Goal: Task Accomplishment & Management: Manage account settings

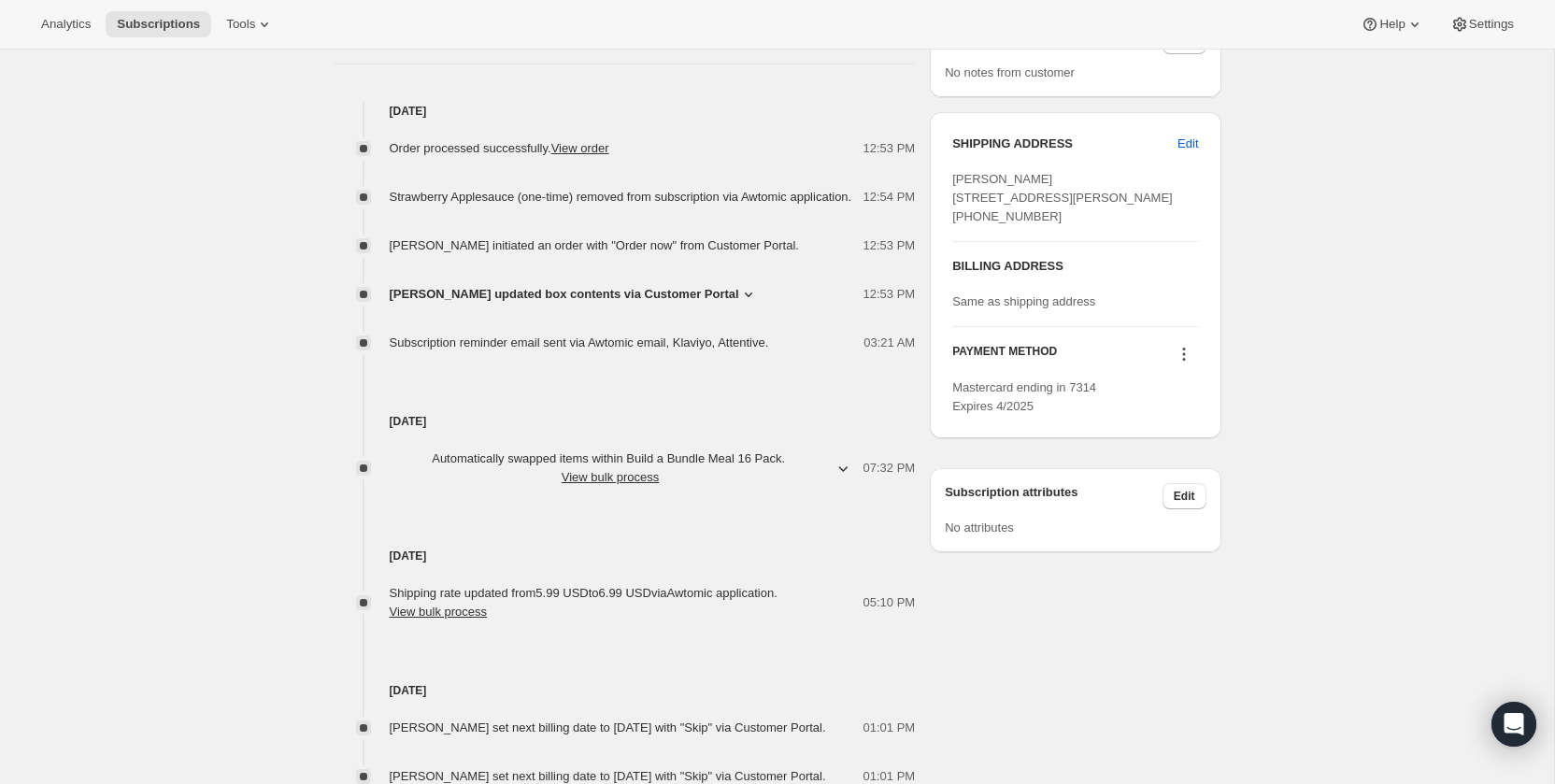
scroll to position [759, 0]
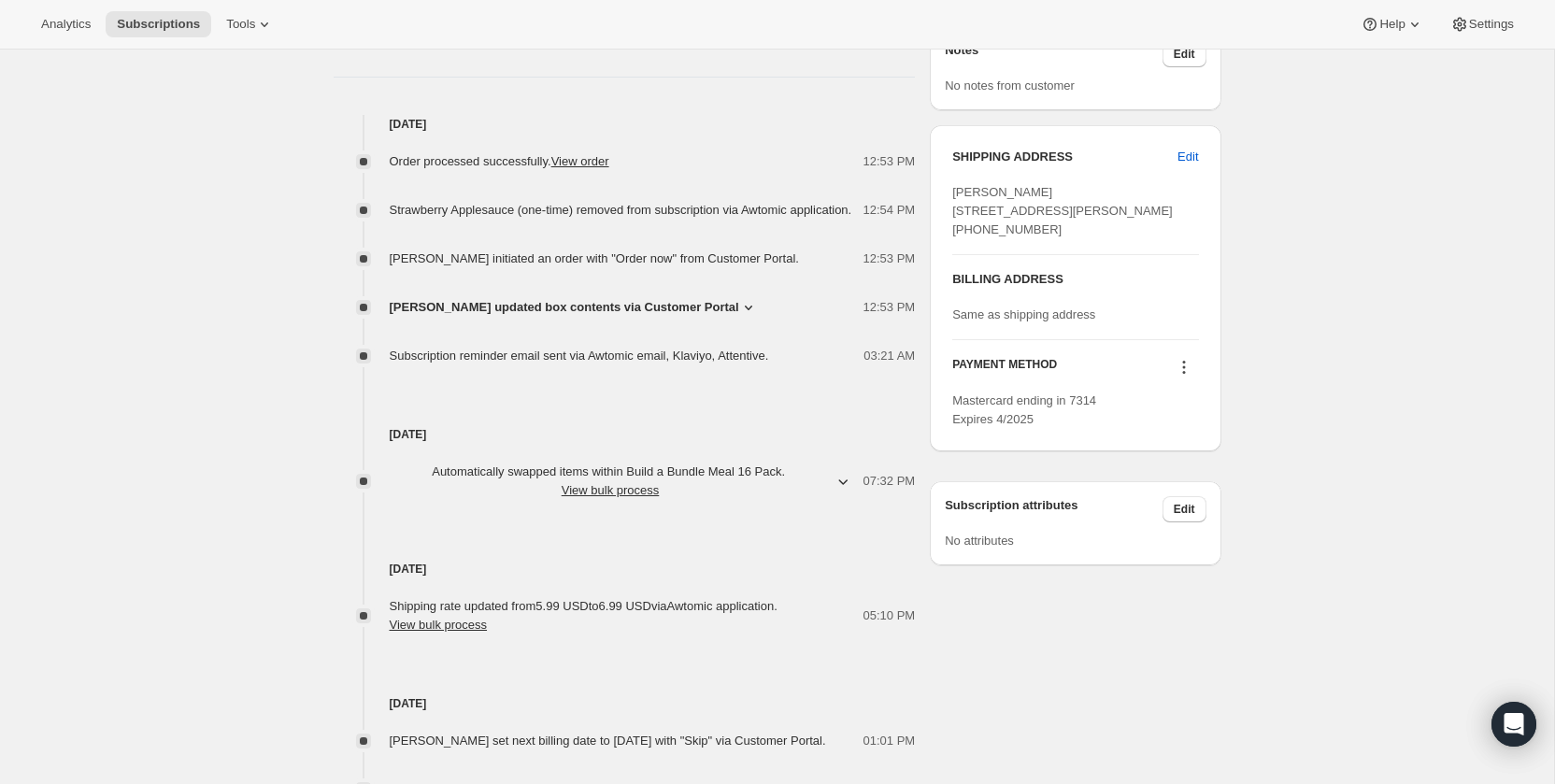
drag, startPoint x: 617, startPoint y: 327, endPoint x: 504, endPoint y: 292, distance: 118.3
click at [617, 317] on span "Alicia Elliott updated box contents via Customer Portal" at bounding box center [564, 308] width 349 height 19
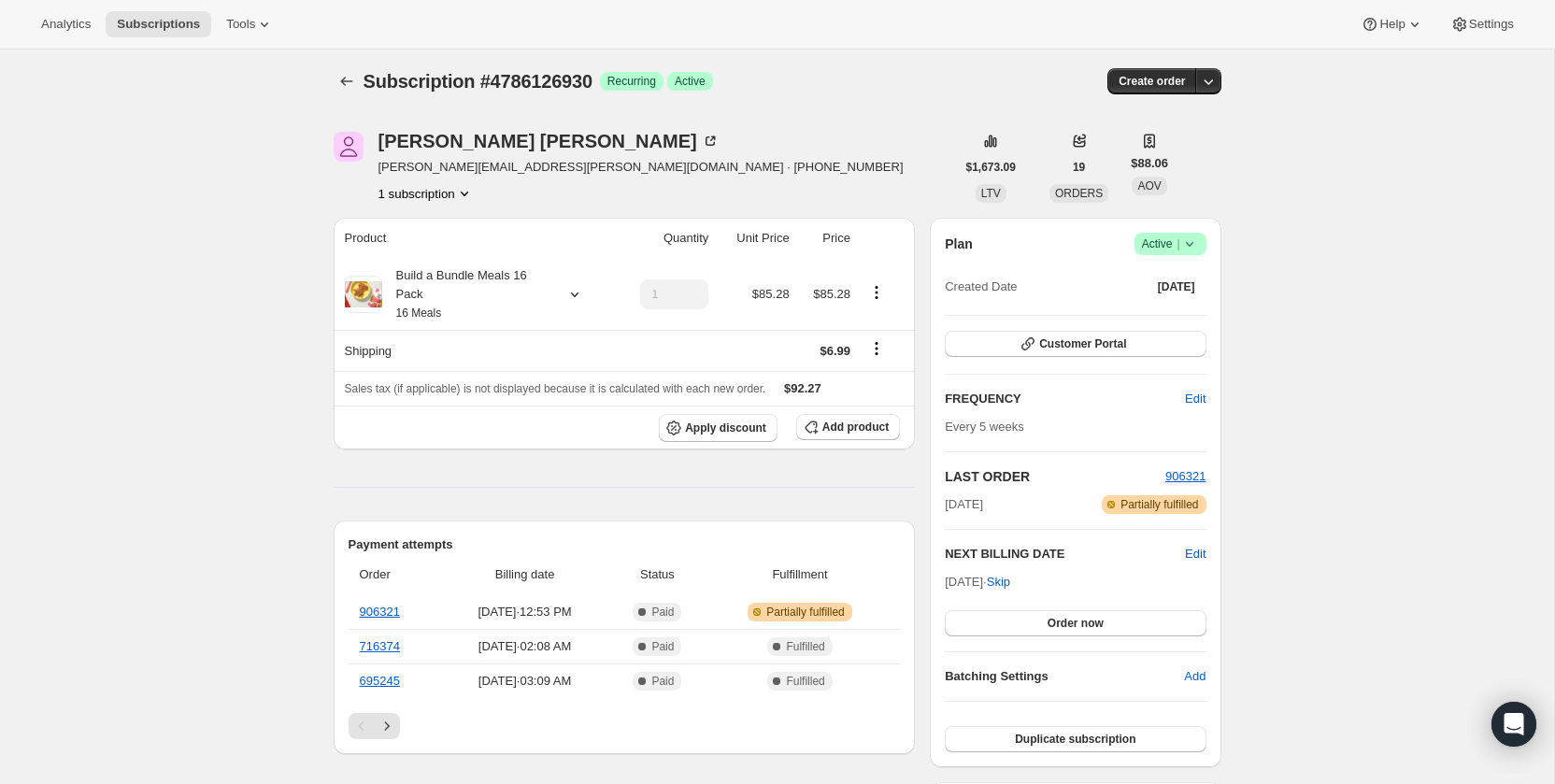
scroll to position [0, 0]
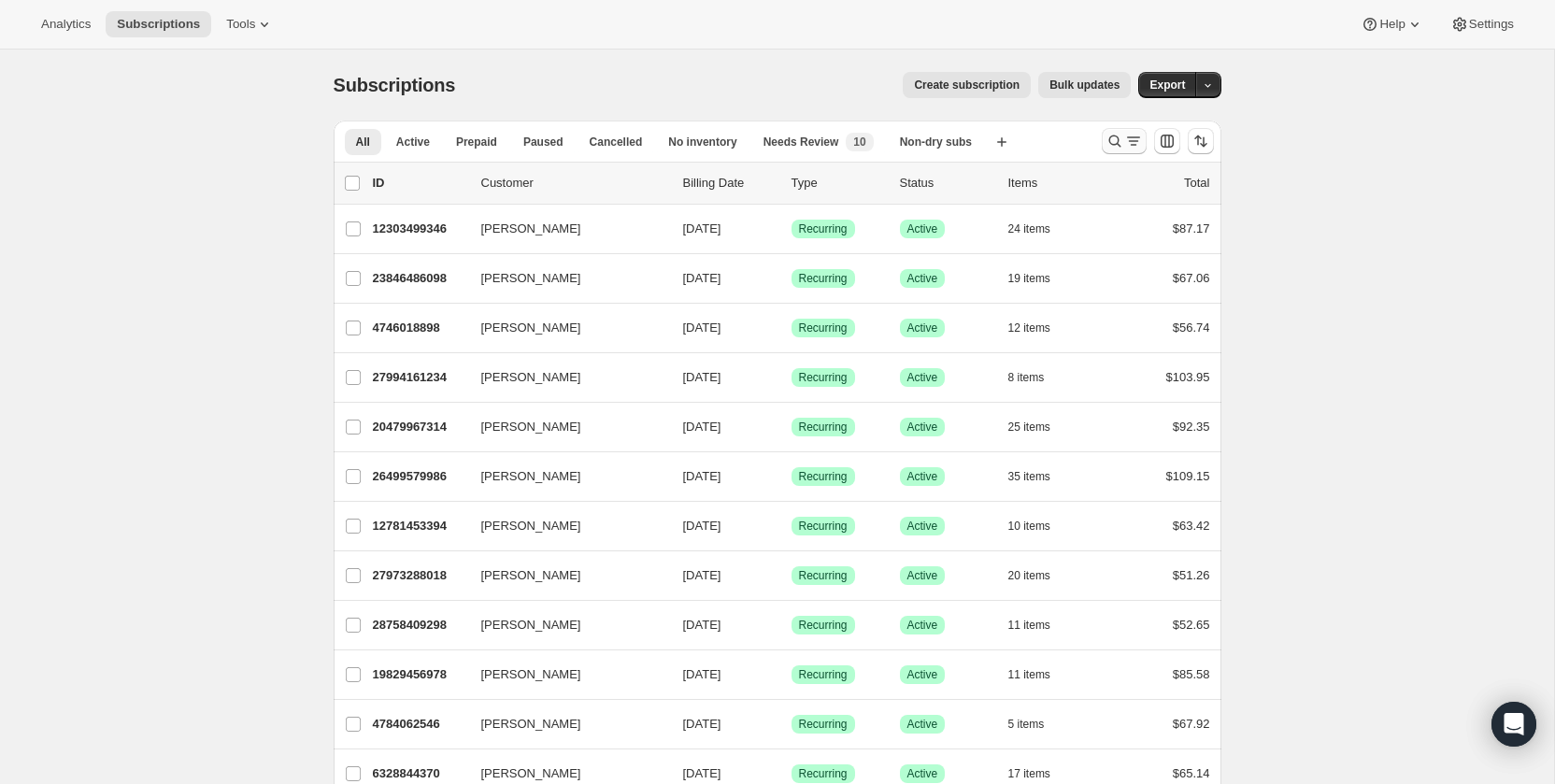
click at [1118, 145] on icon "Search and filter results" at bounding box center [1115, 141] width 19 height 19
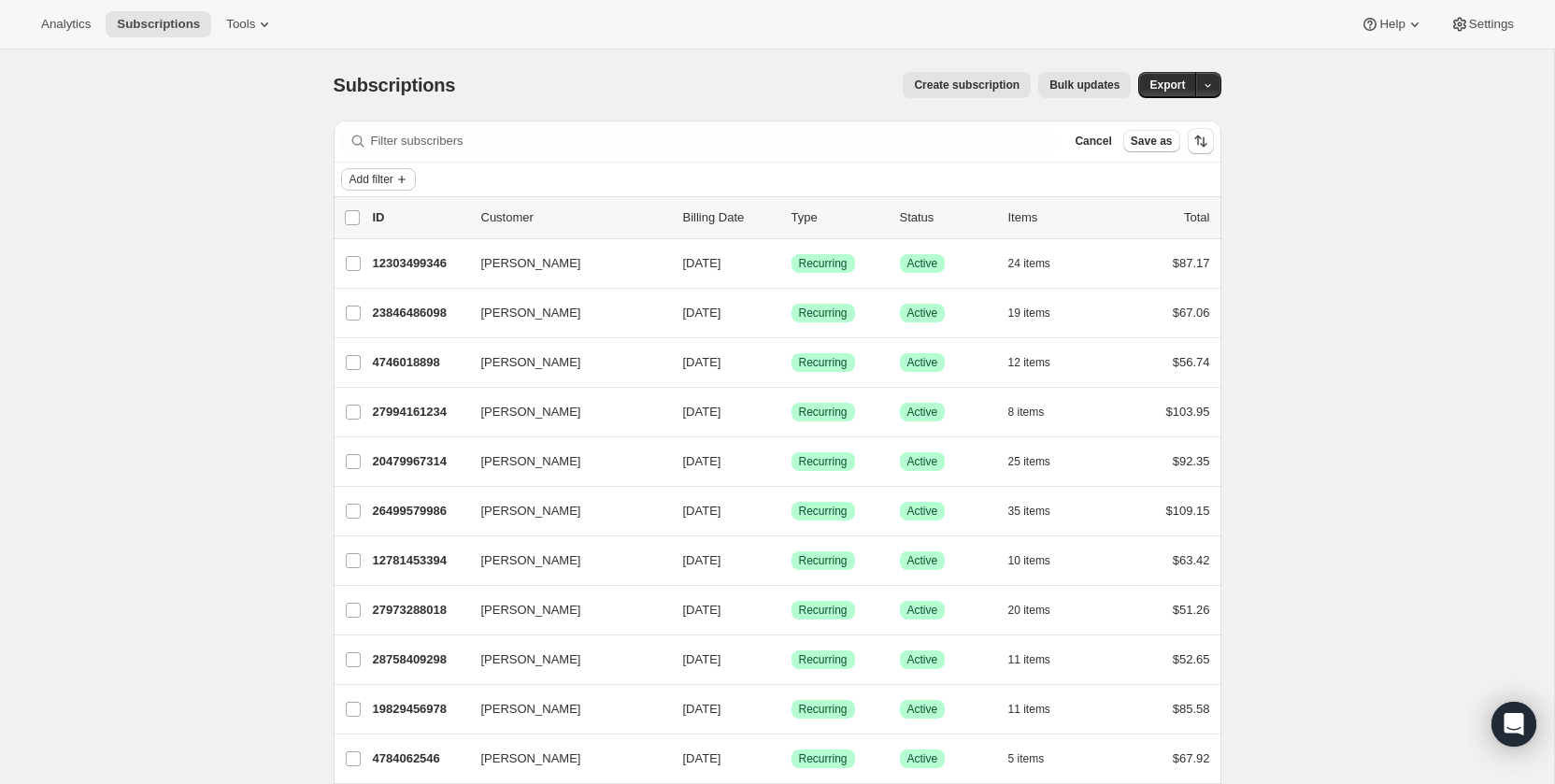
click at [375, 185] on span "Add filter" at bounding box center [371, 179] width 44 height 15
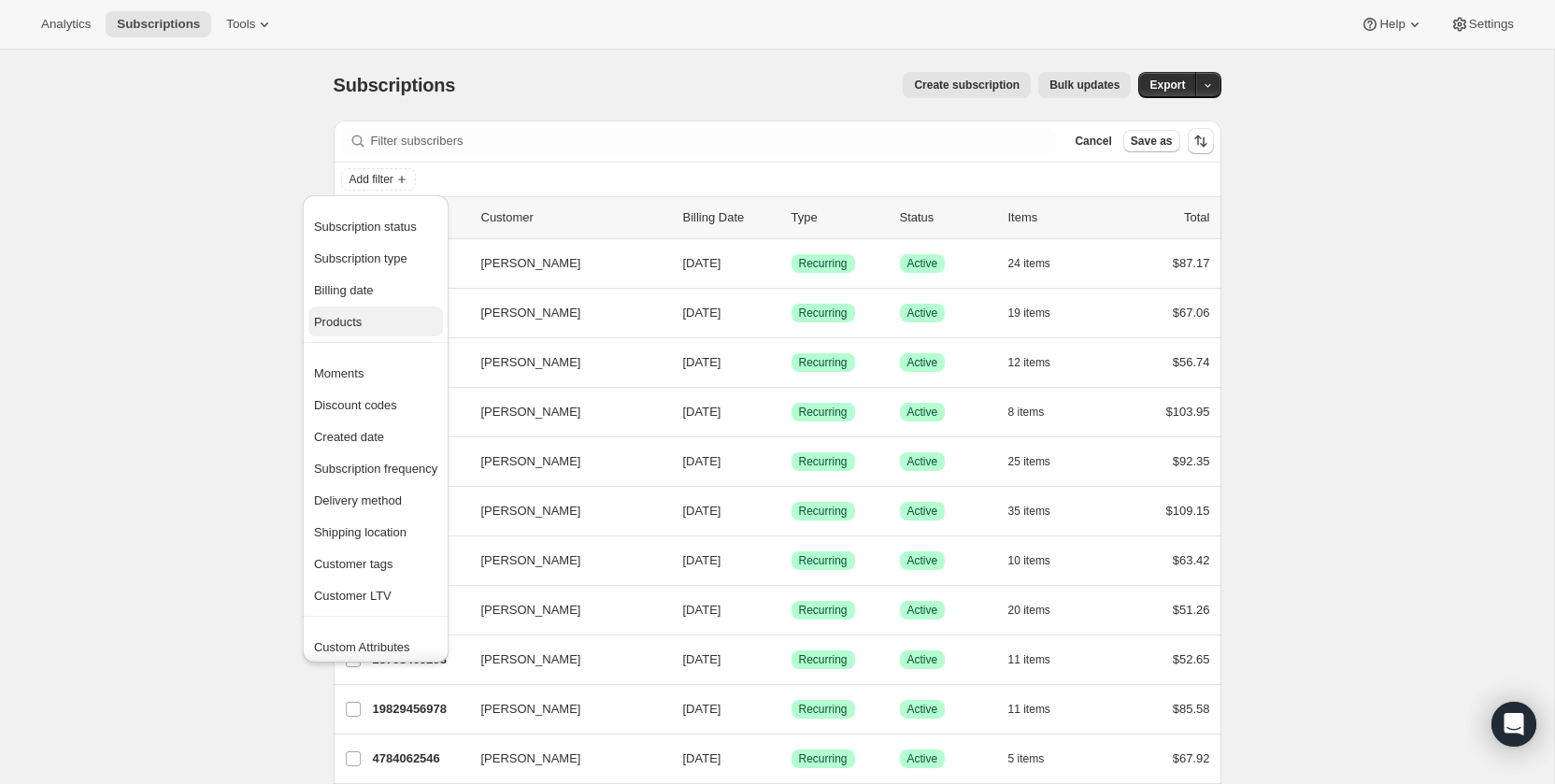
click at [388, 313] on span "Products" at bounding box center [376, 323] width 123 height 19
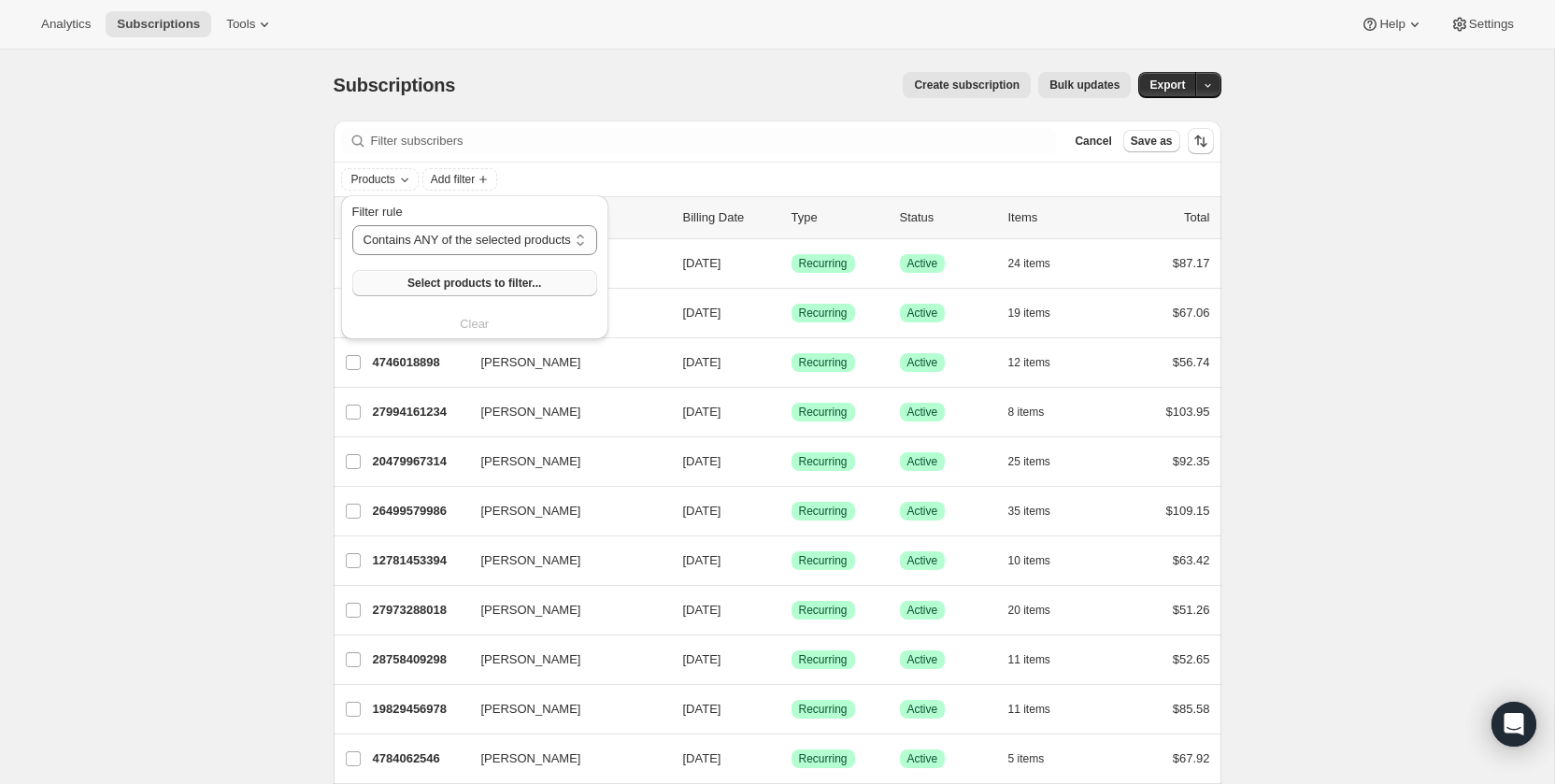
click at [413, 289] on span "Select products to filter..." at bounding box center [474, 283] width 134 height 15
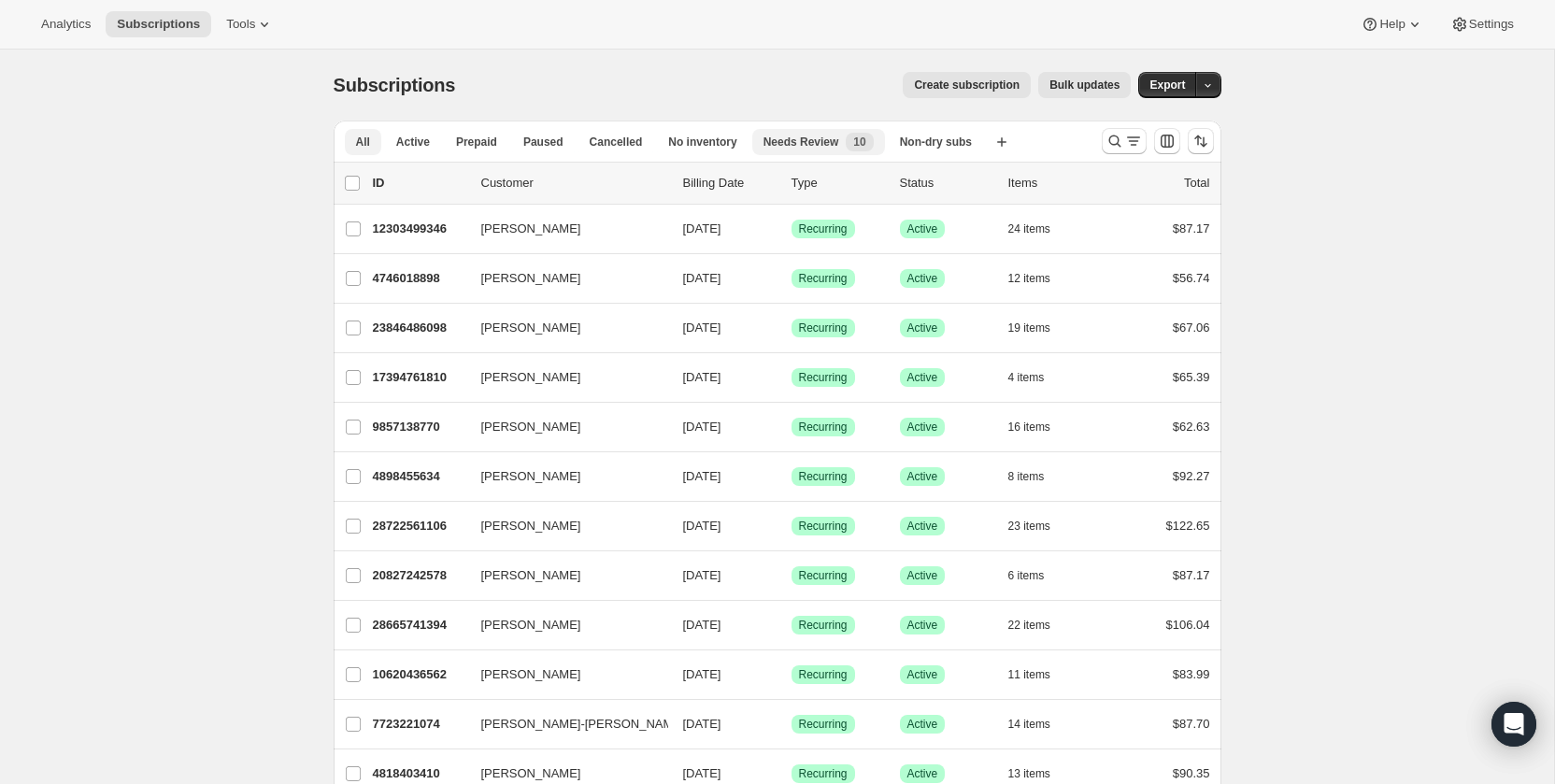
click at [786, 151] on button "Needs Review New 10" at bounding box center [818, 142] width 133 height 27
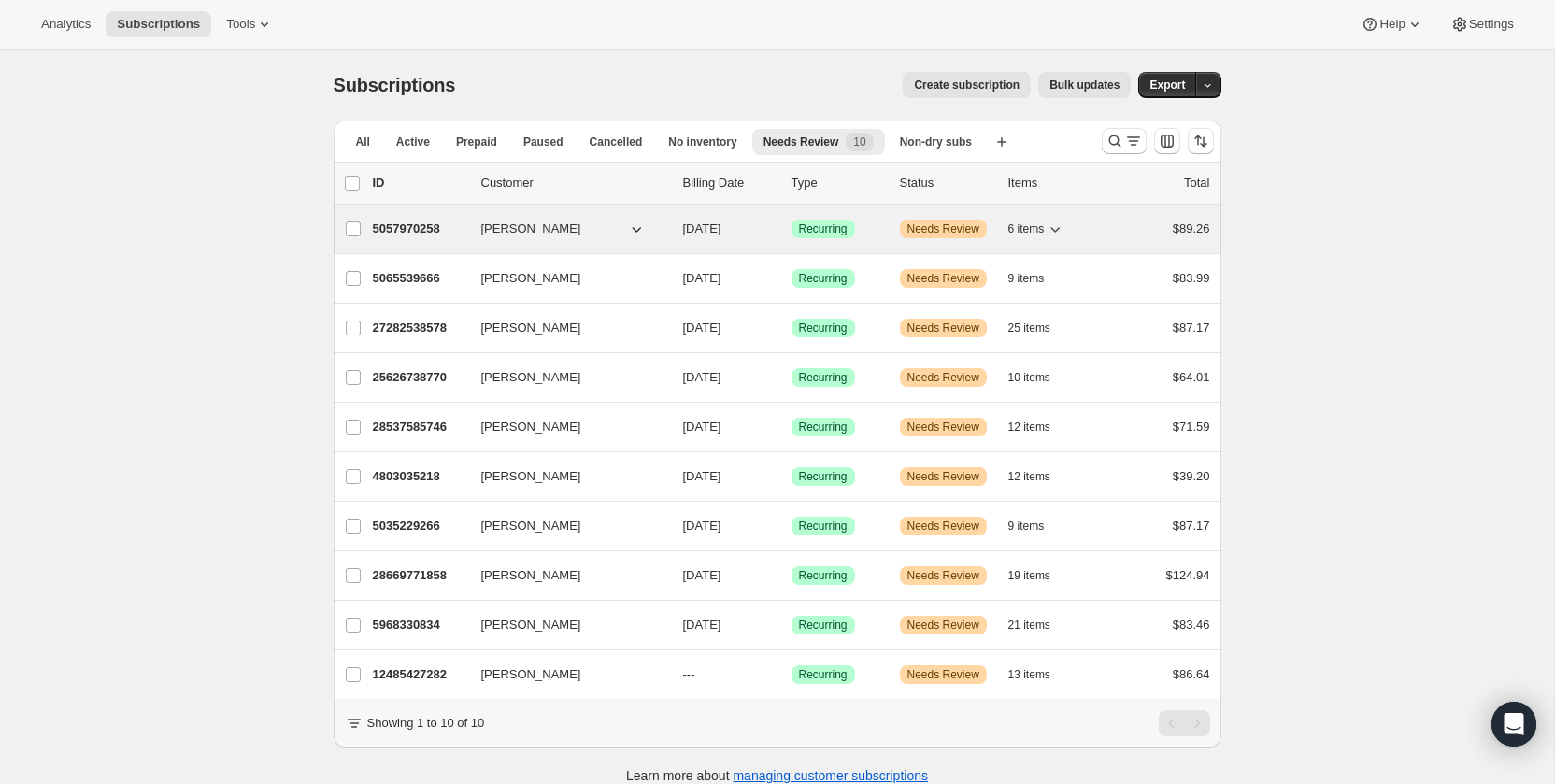
click at [392, 220] on p "5057970258" at bounding box center [420, 229] width 93 height 19
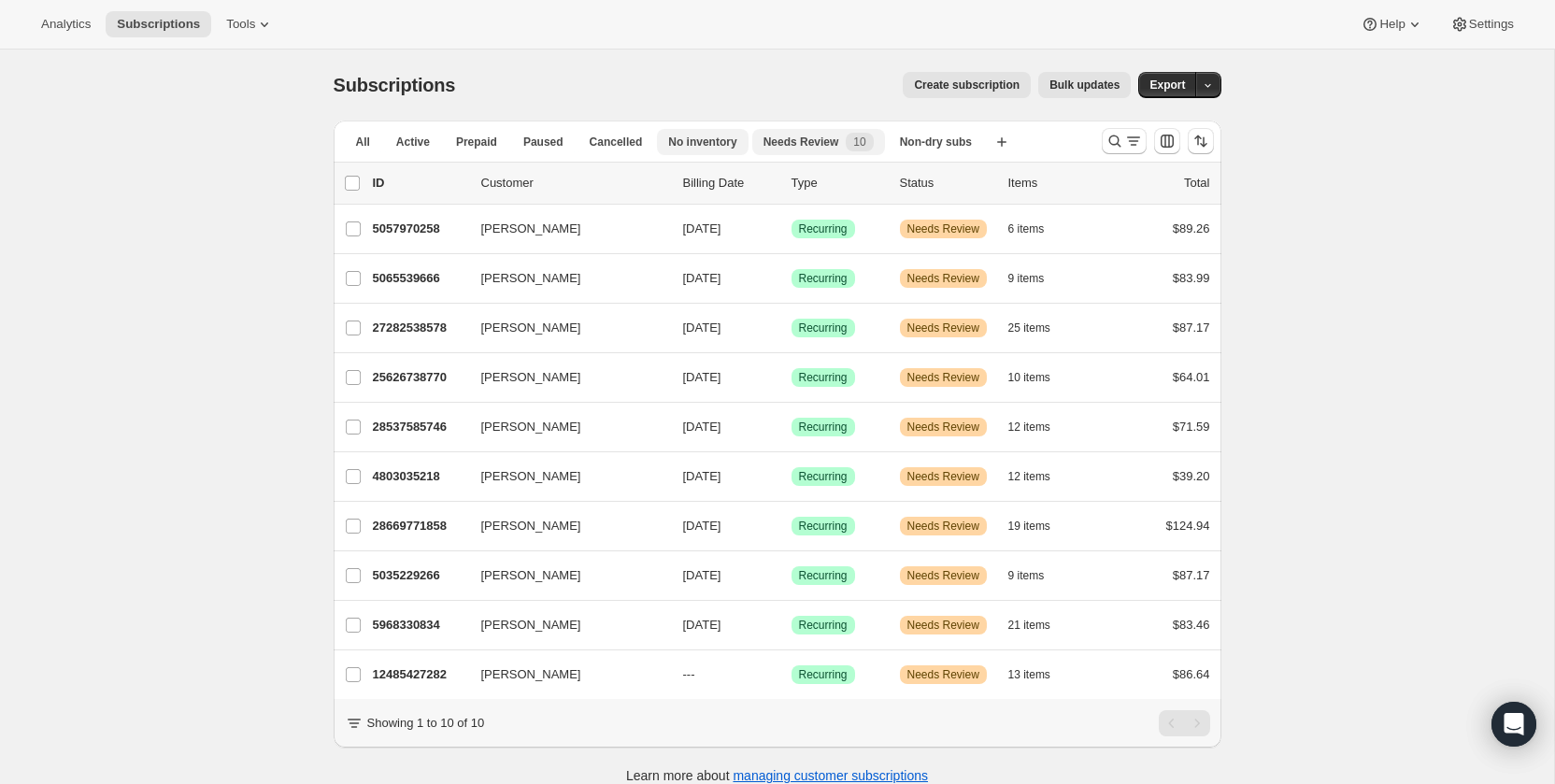
click at [689, 150] on button "No inventory" at bounding box center [702, 142] width 90 height 27
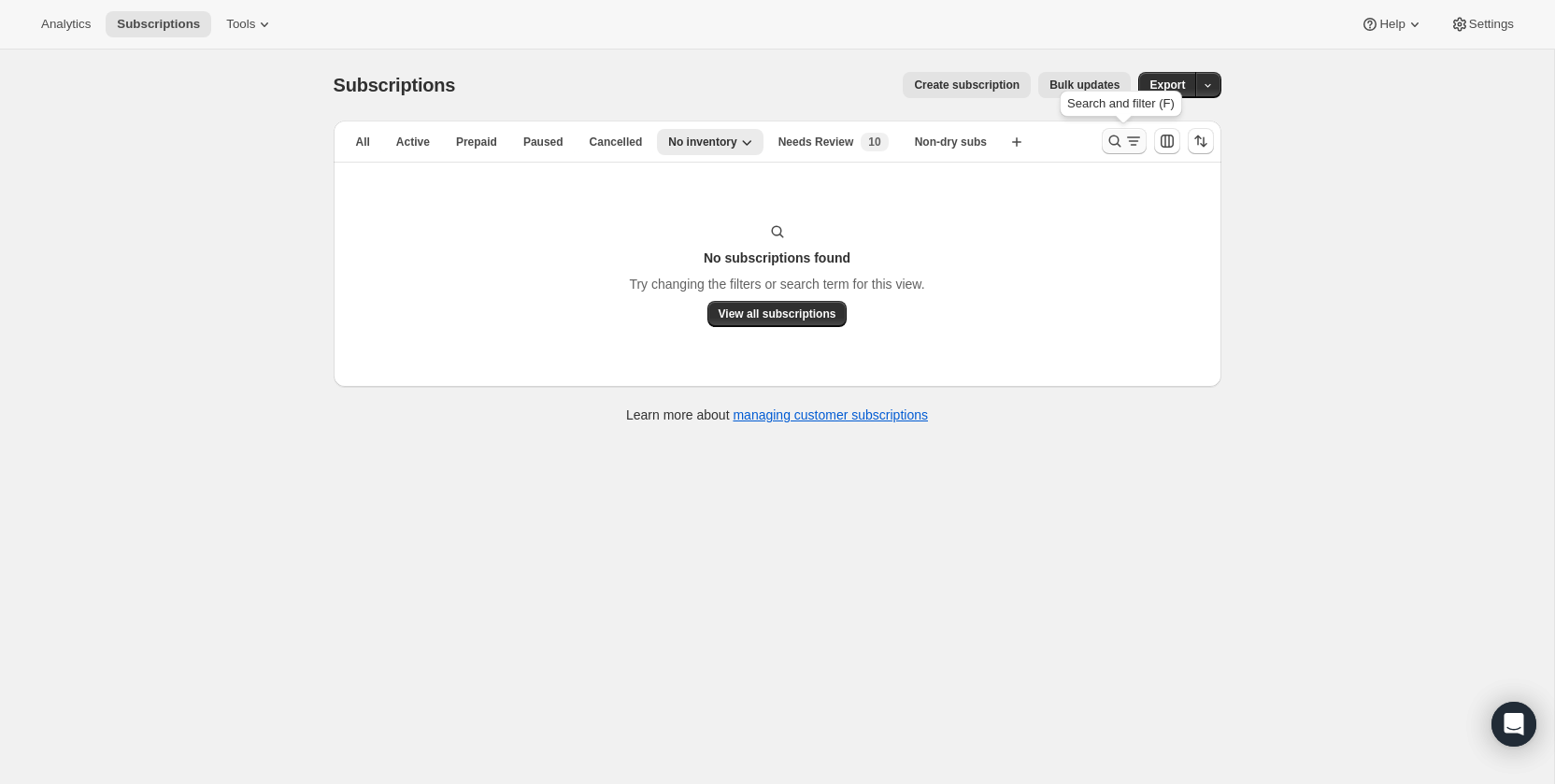
click at [1106, 138] on icon "Search and filter results" at bounding box center [1115, 141] width 19 height 19
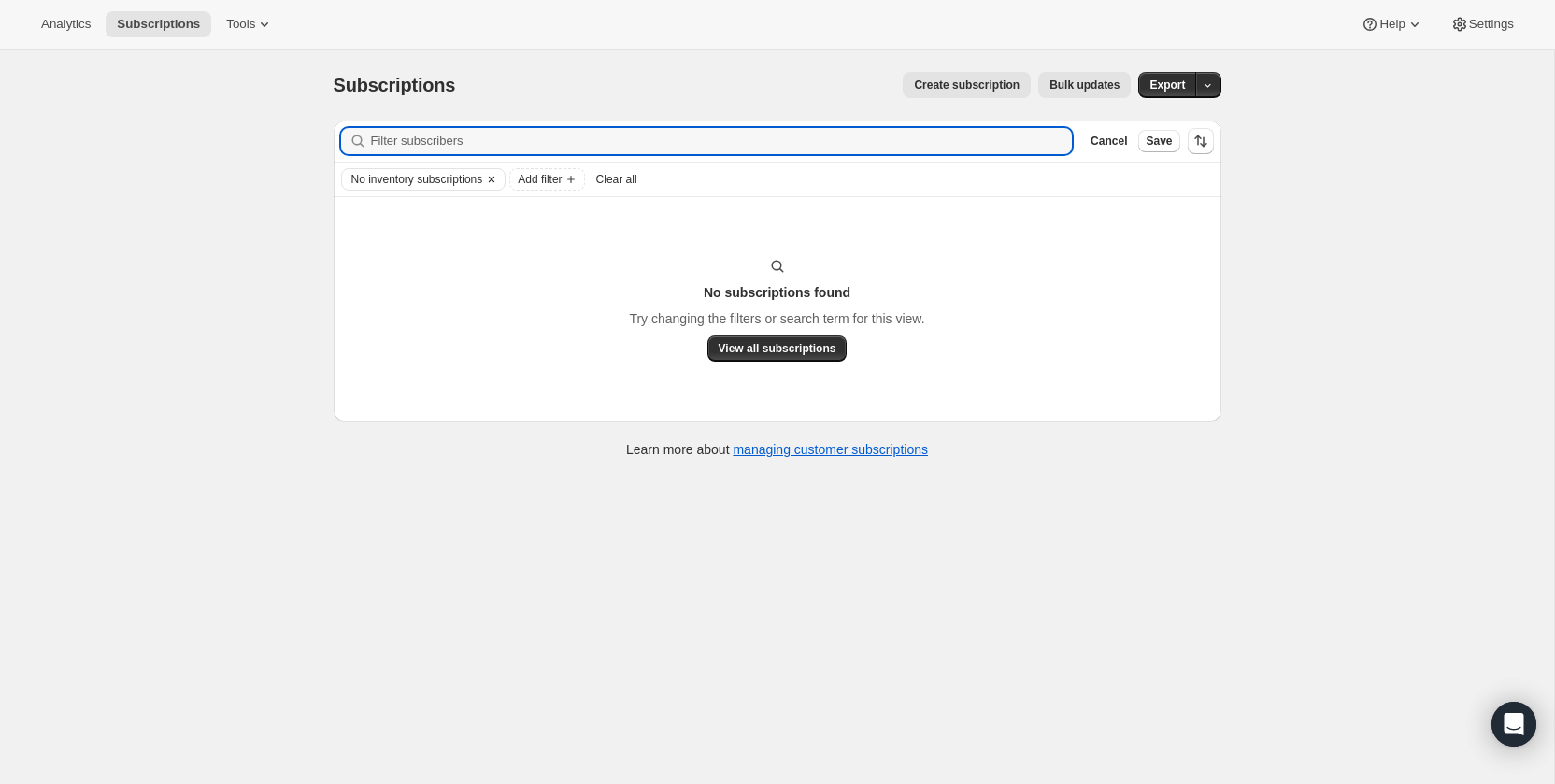
click at [436, 176] on span "No inventory subscriptions" at bounding box center [417, 179] width 132 height 15
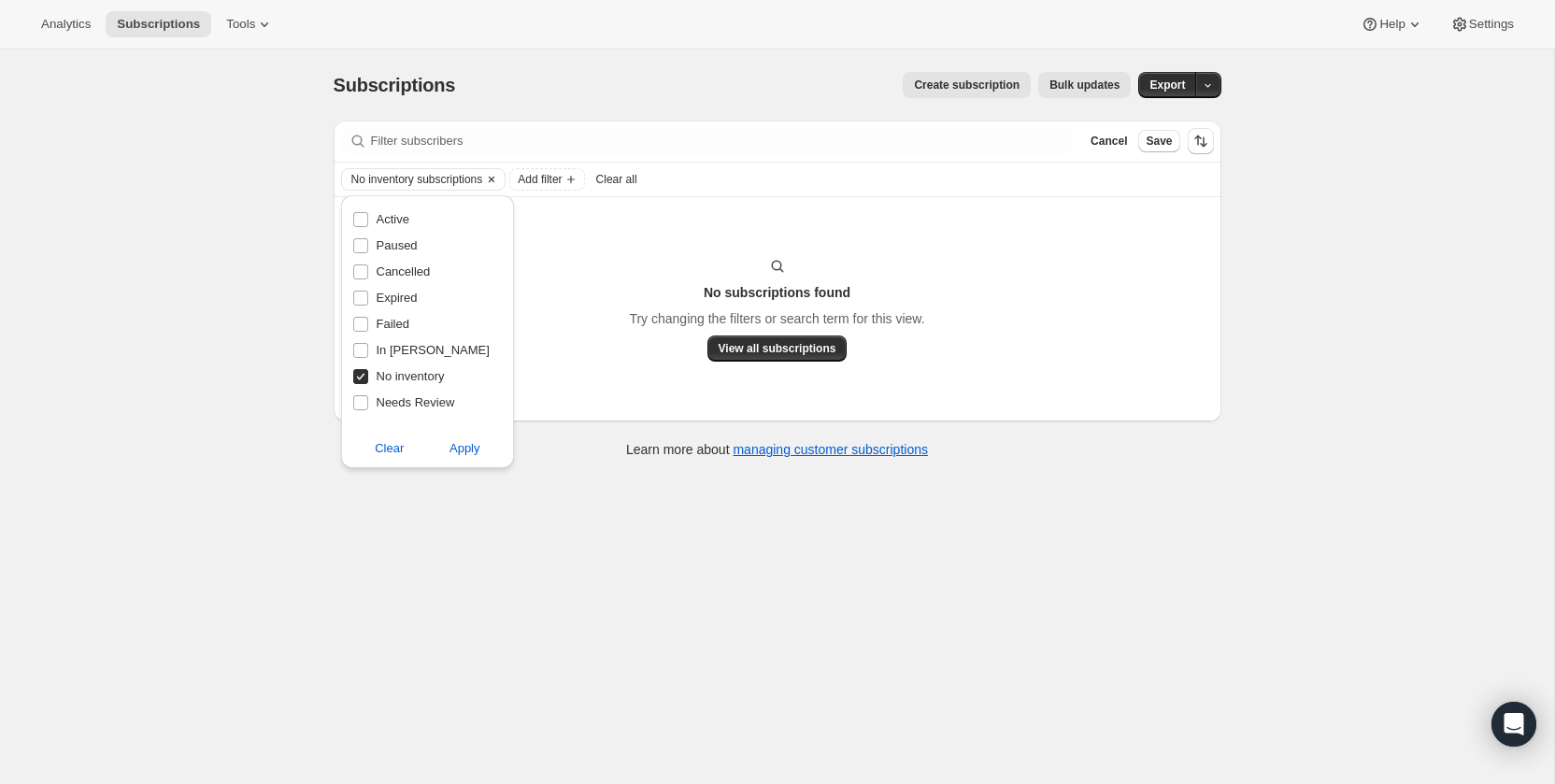
click at [496, 176] on icon "Clear" at bounding box center [492, 179] width 15 height 15
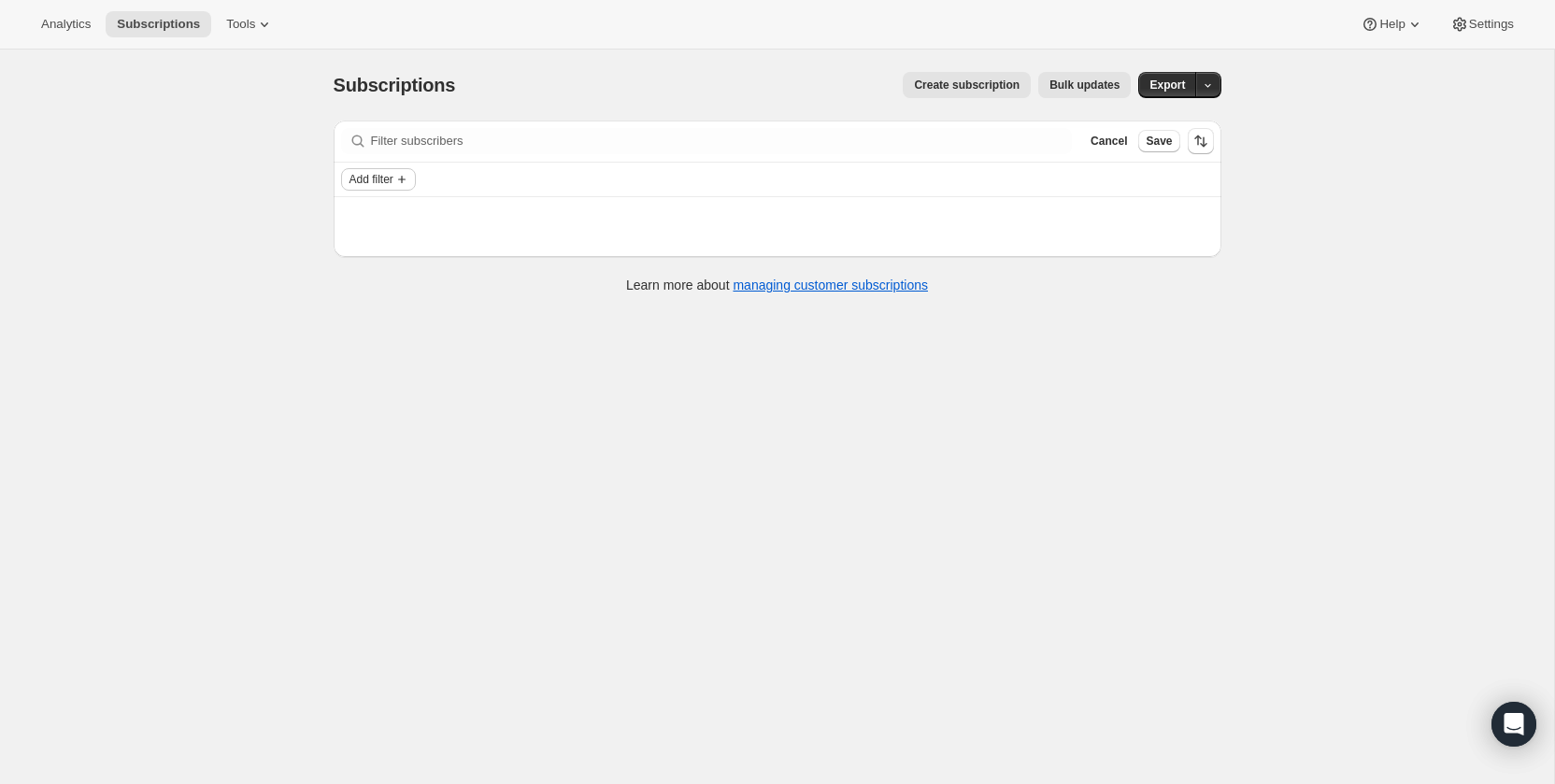
click at [393, 177] on span "Add filter" at bounding box center [371, 179] width 44 height 15
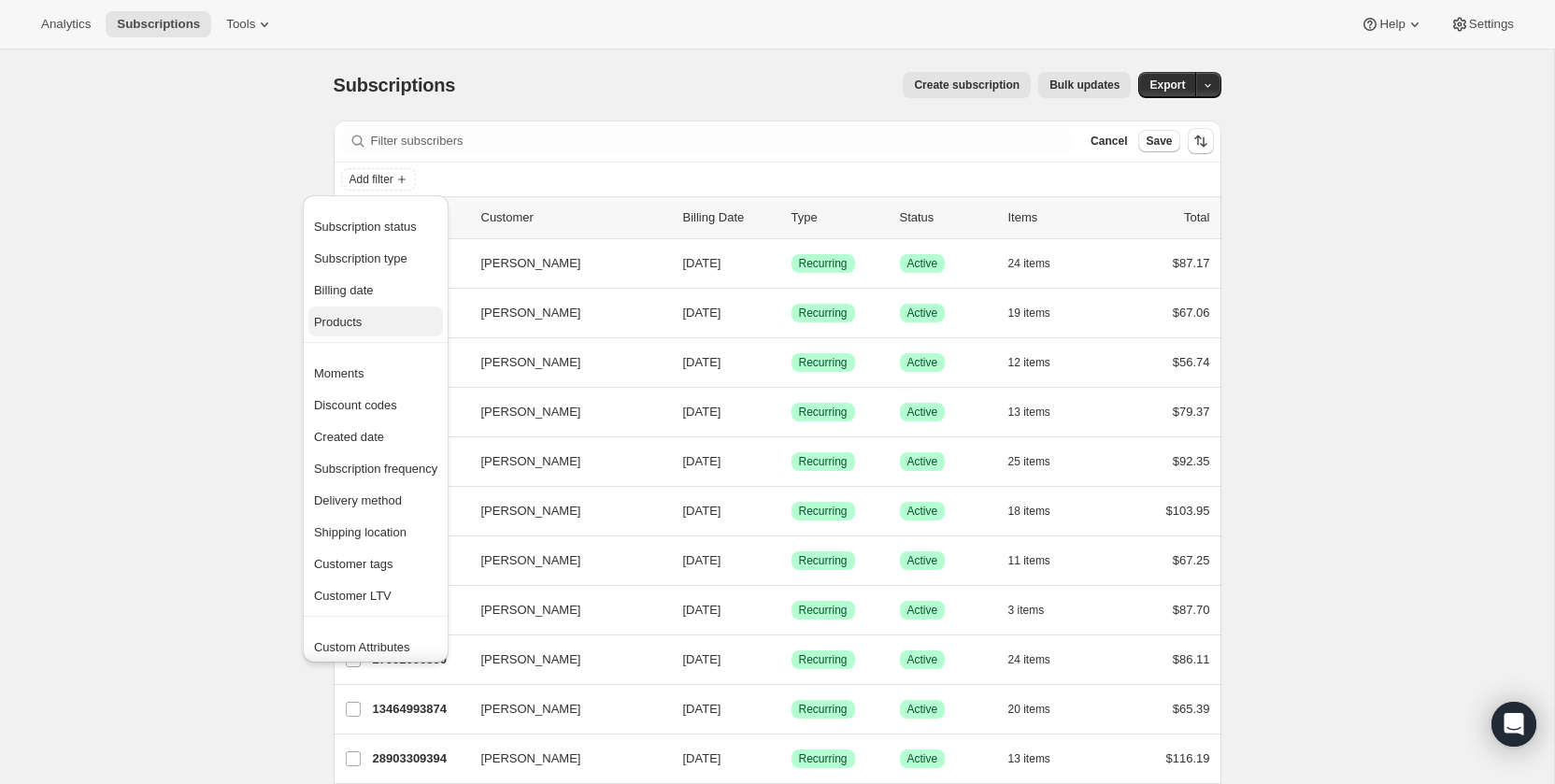
click at [358, 329] on span "Products" at bounding box center [338, 322] width 47 height 14
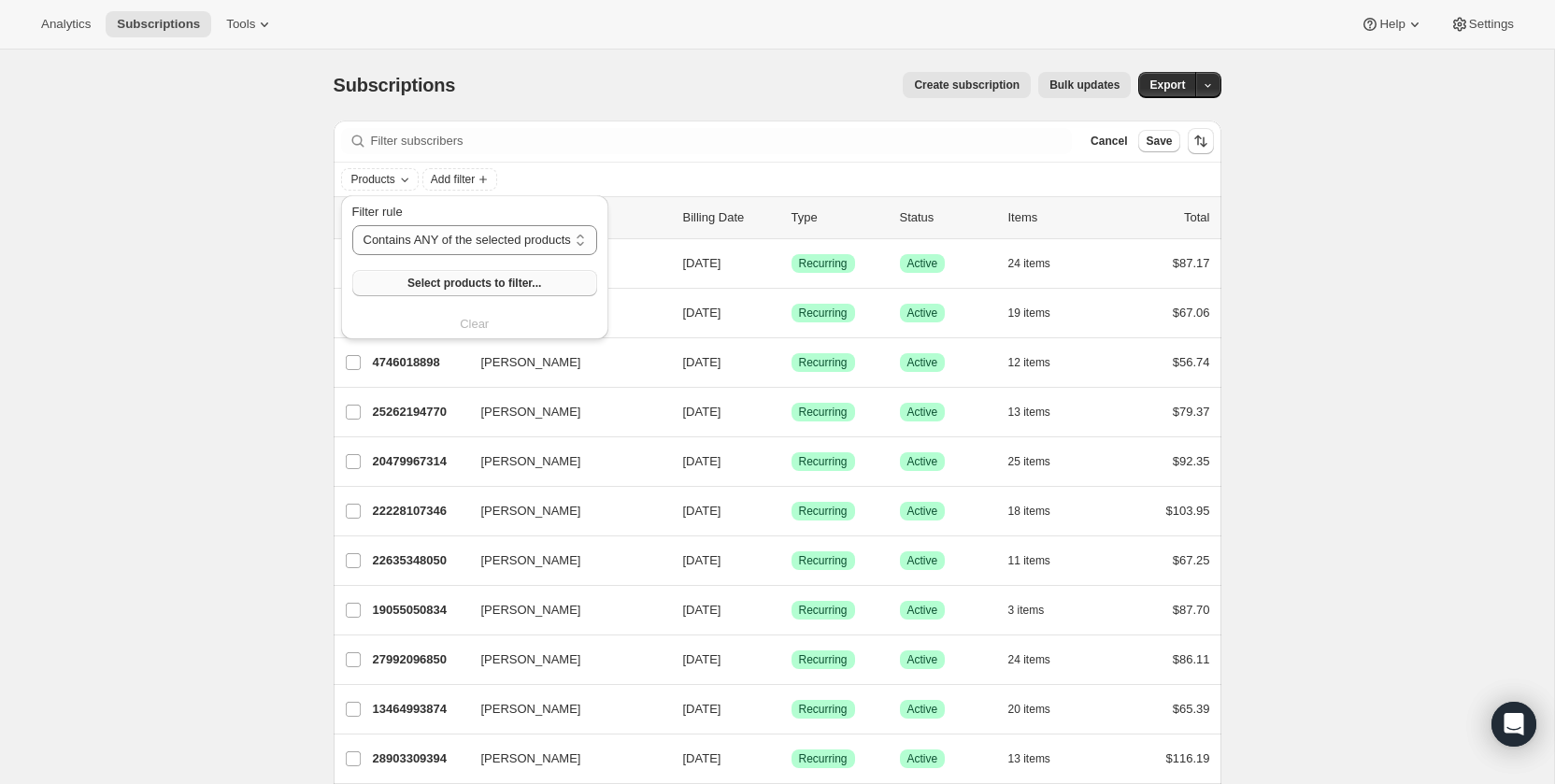
click at [409, 280] on button "Select products to filter..." at bounding box center [475, 283] width 245 height 27
click at [1154, 80] on span "Export" at bounding box center [1167, 85] width 35 height 15
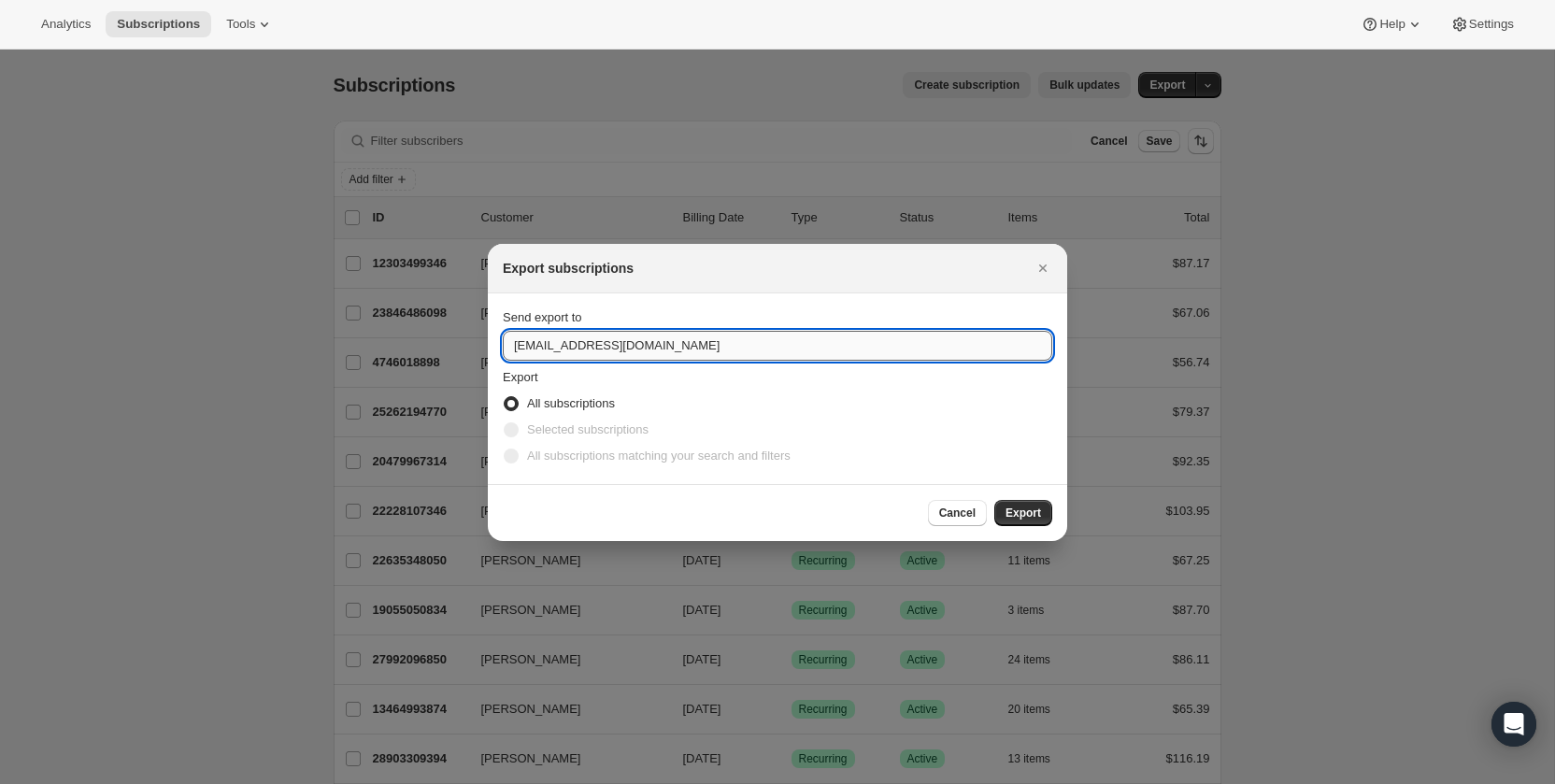
click at [625, 348] on input "[EMAIL_ADDRESS][DOMAIN_NAME]" at bounding box center [778, 345] width 550 height 30
type input "david@codearium.com"
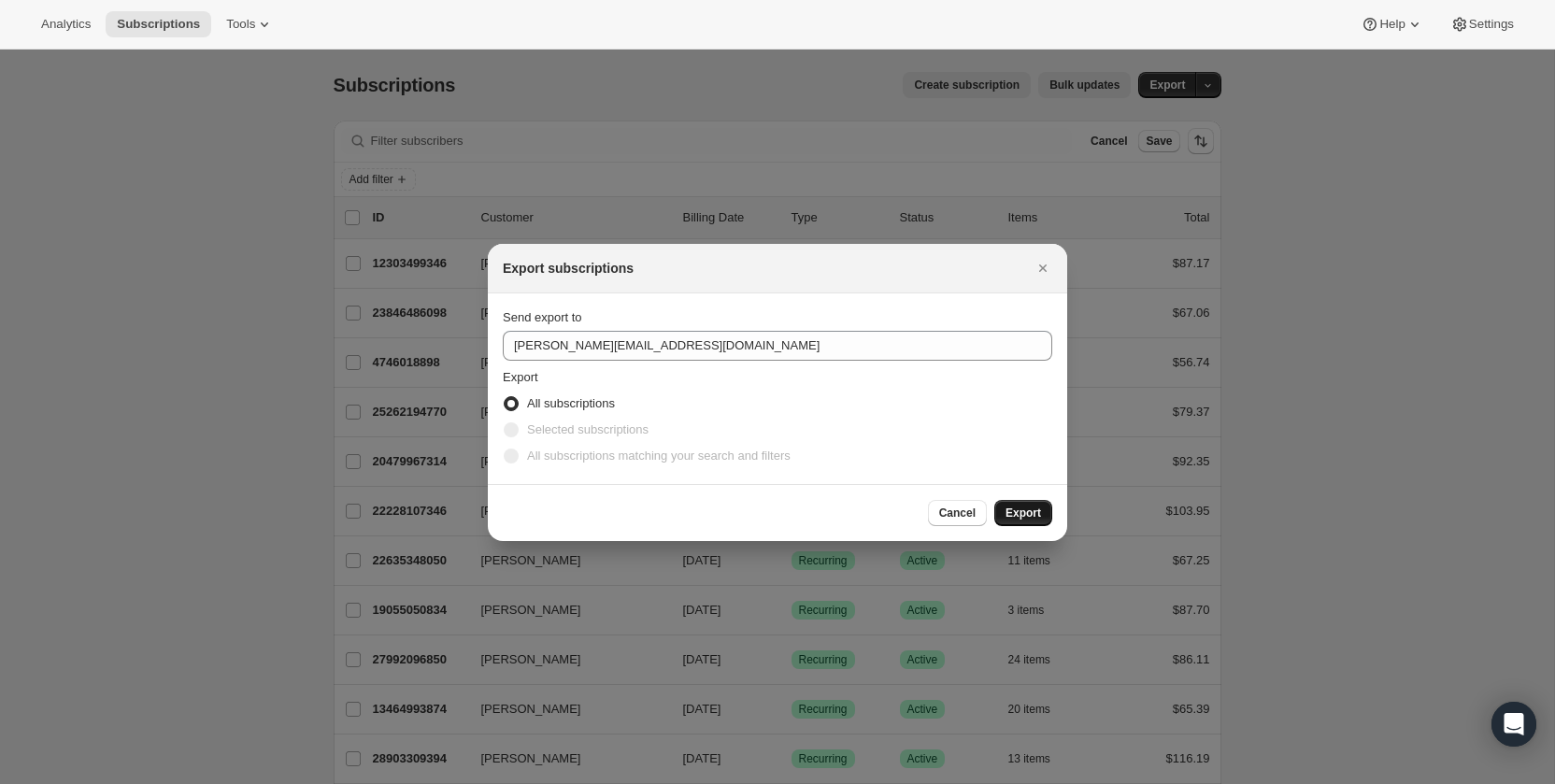
click at [1020, 510] on span "Export" at bounding box center [1022, 513] width 35 height 15
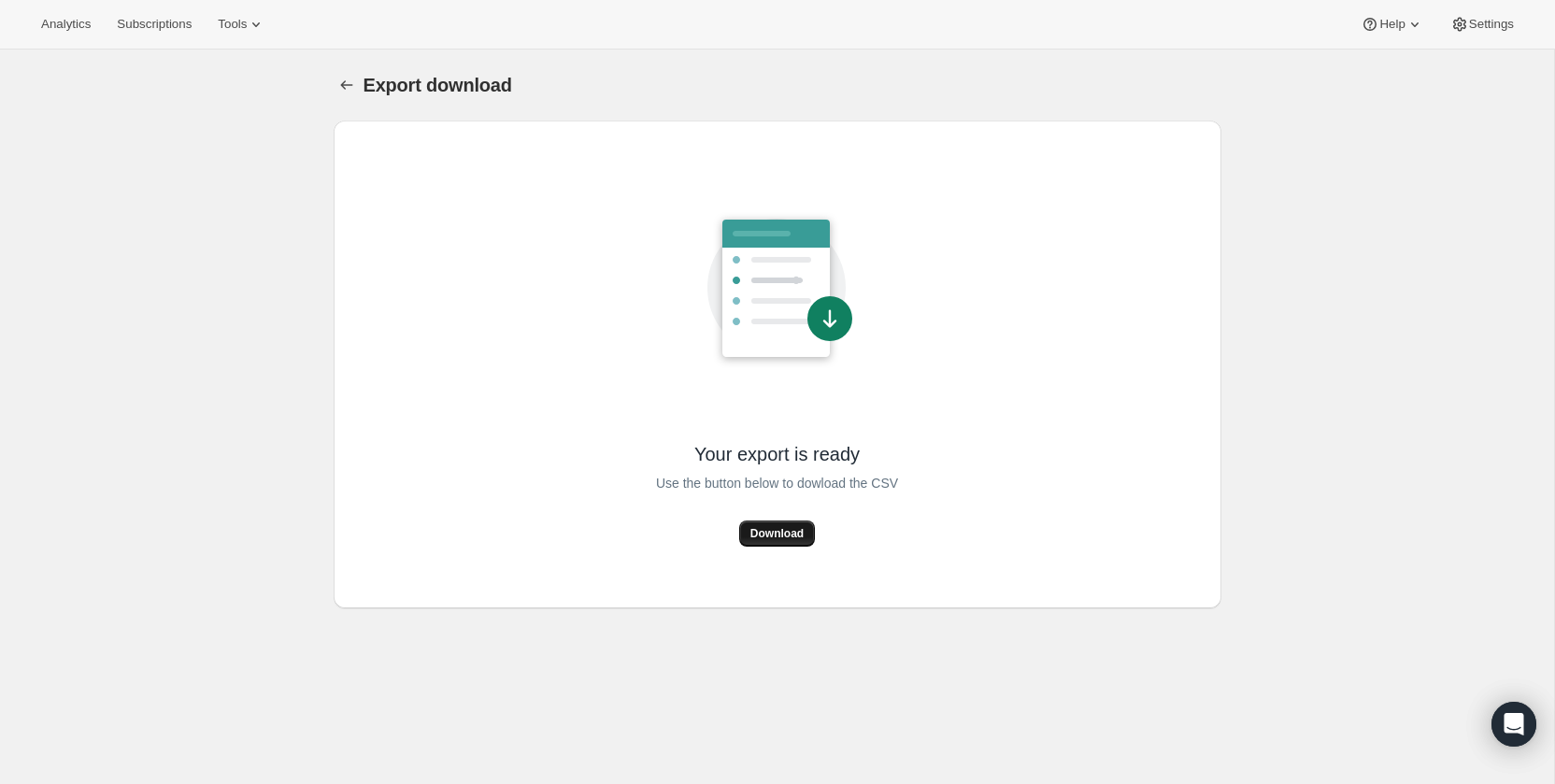
click at [771, 529] on span "Download" at bounding box center [777, 533] width 53 height 15
click at [238, 27] on span "Tools" at bounding box center [232, 25] width 29 height 15
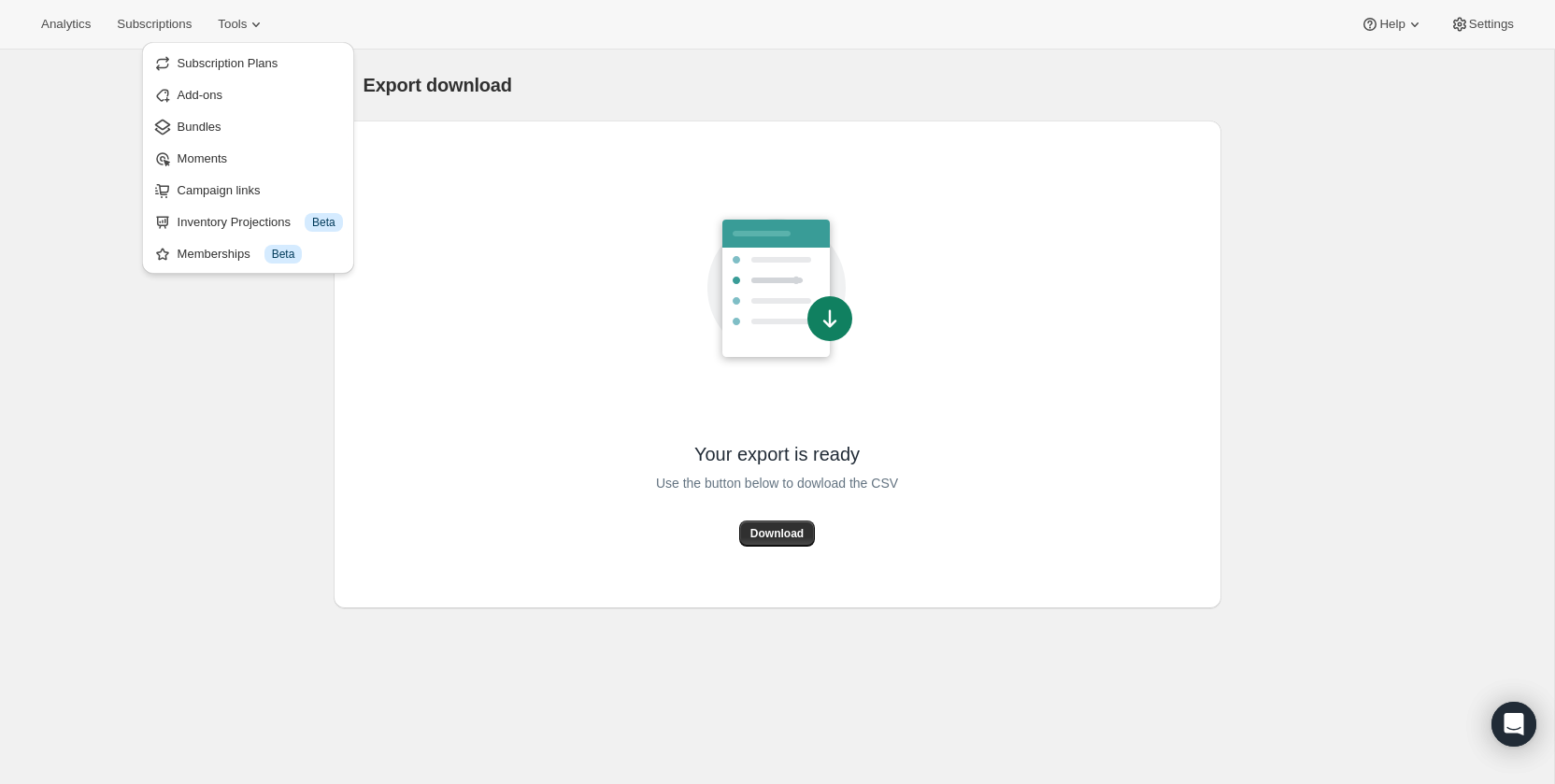
click at [535, 76] on div "Export download" at bounding box center [793, 85] width 858 height 27
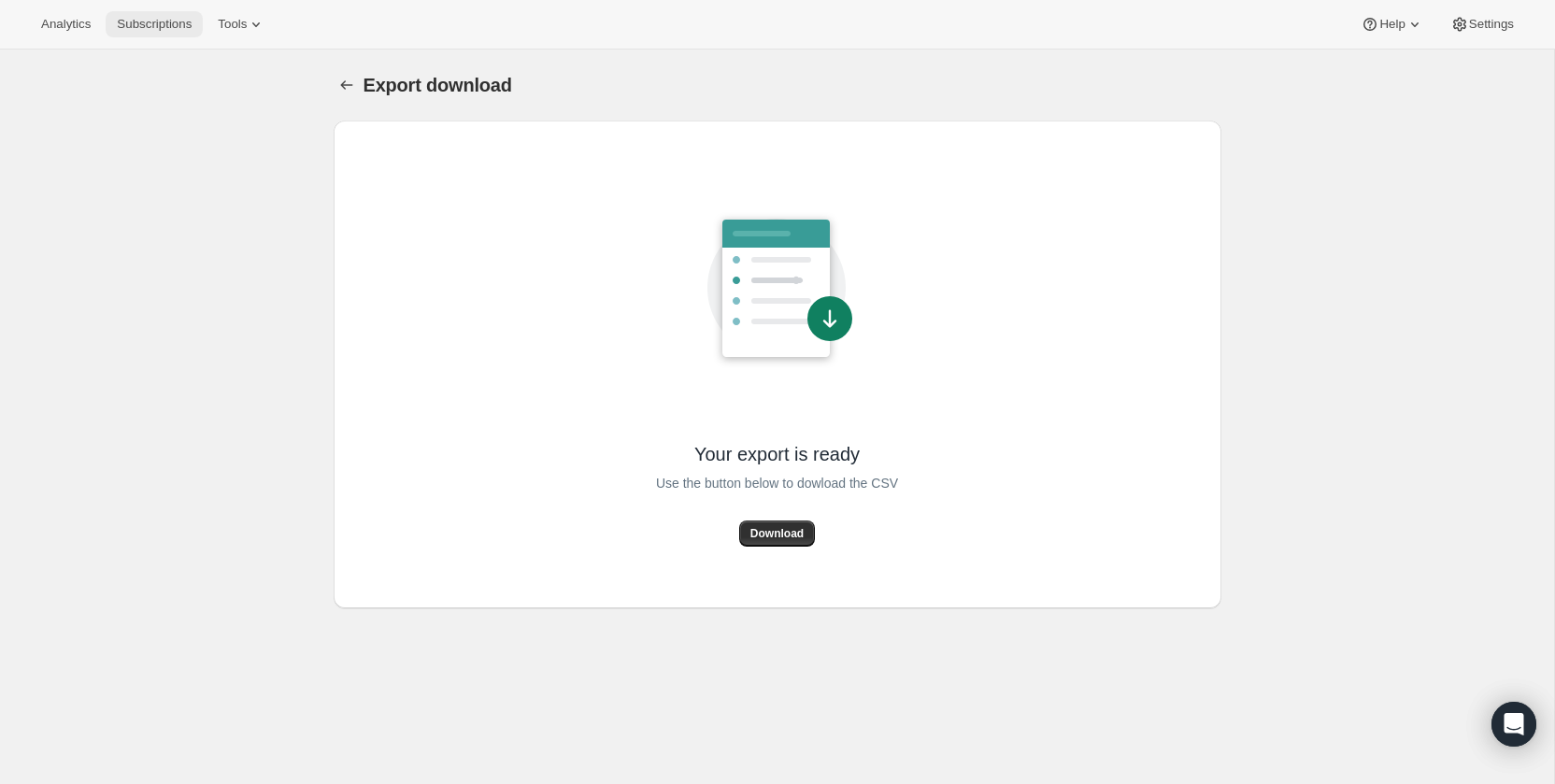
click at [151, 24] on span "Subscriptions" at bounding box center [154, 25] width 75 height 15
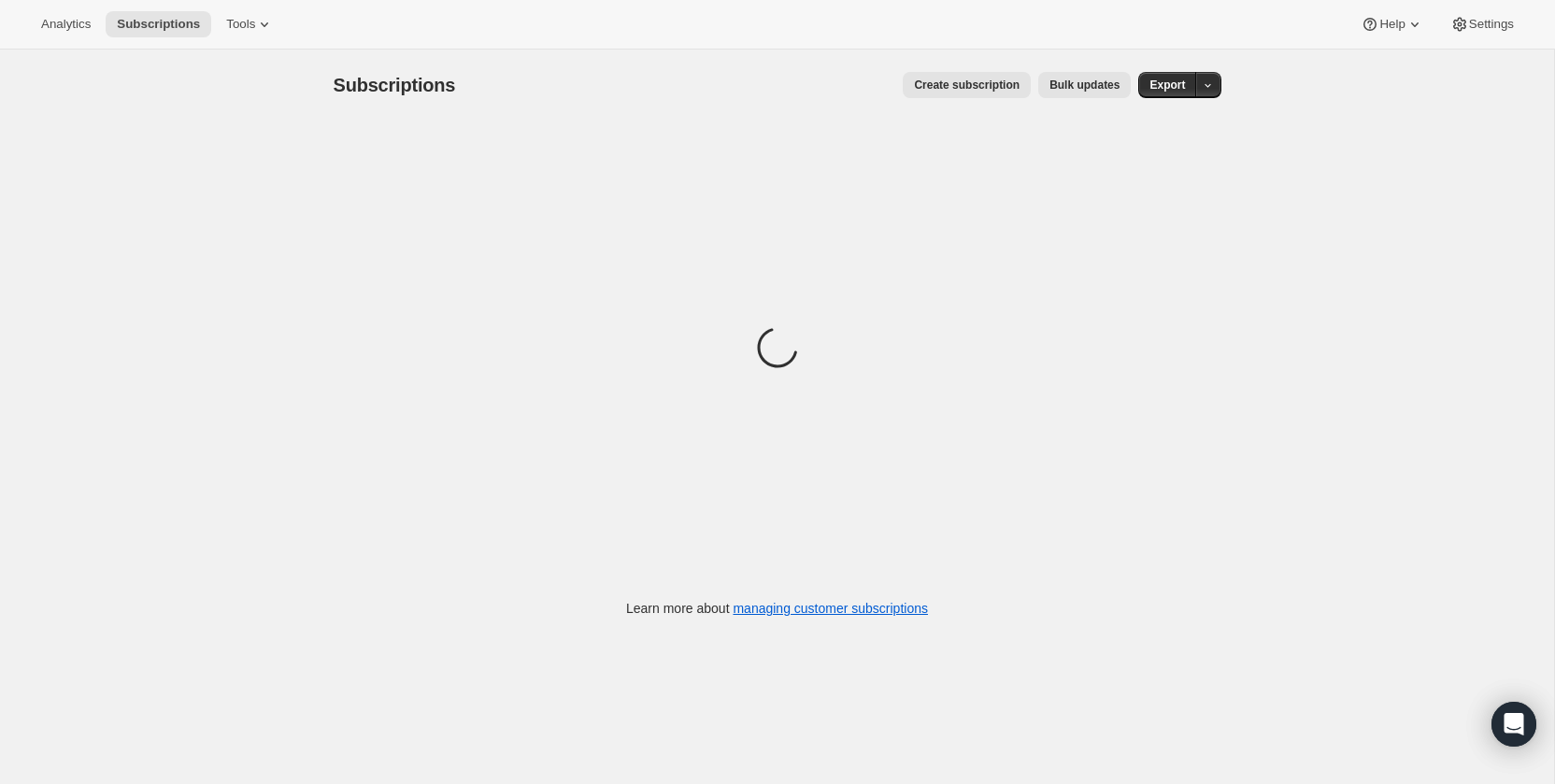
click at [1071, 83] on span "Bulk updates" at bounding box center [1084, 85] width 70 height 15
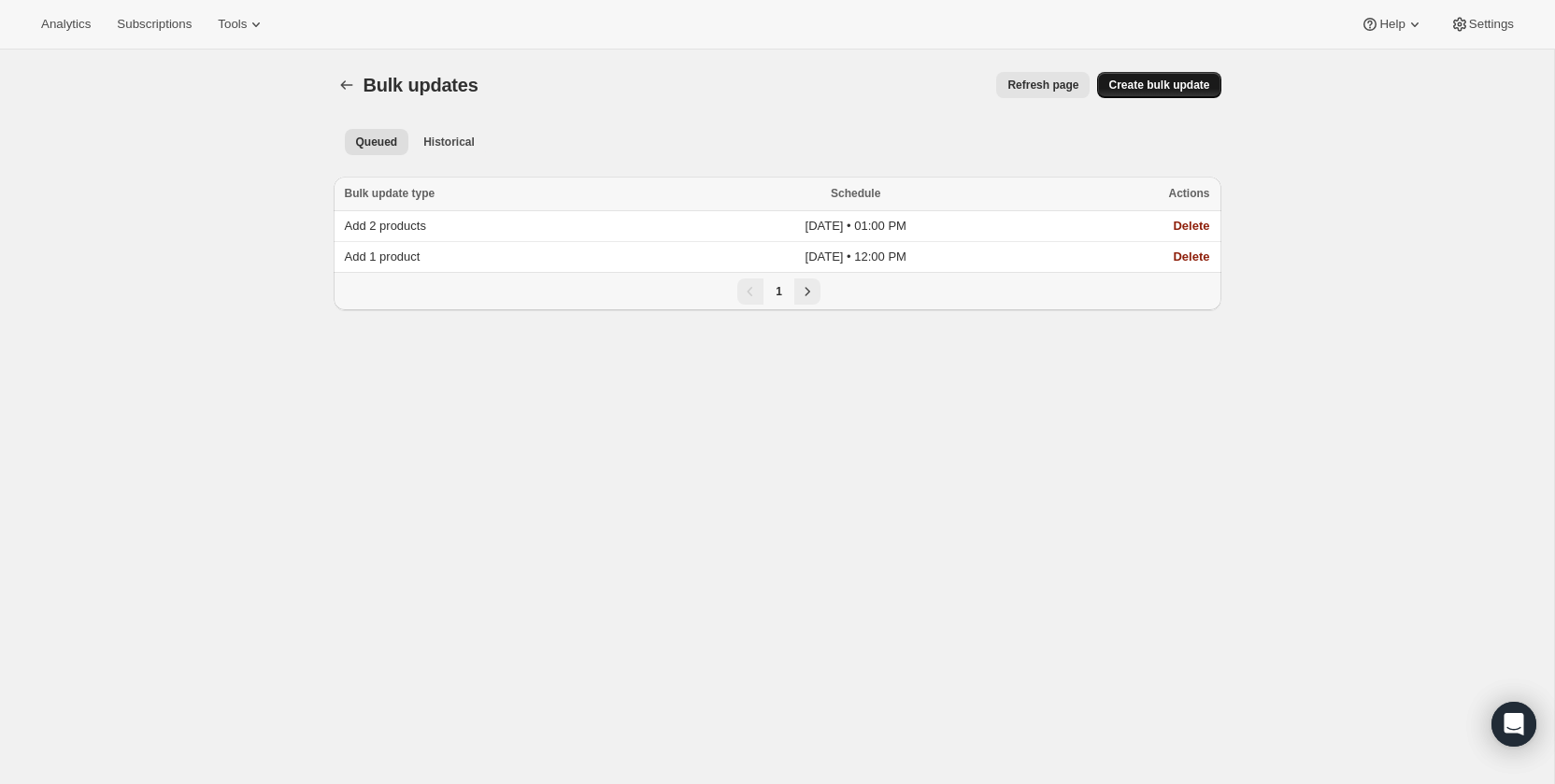
click at [1155, 82] on span "Create bulk update" at bounding box center [1158, 85] width 101 height 15
select select "14"
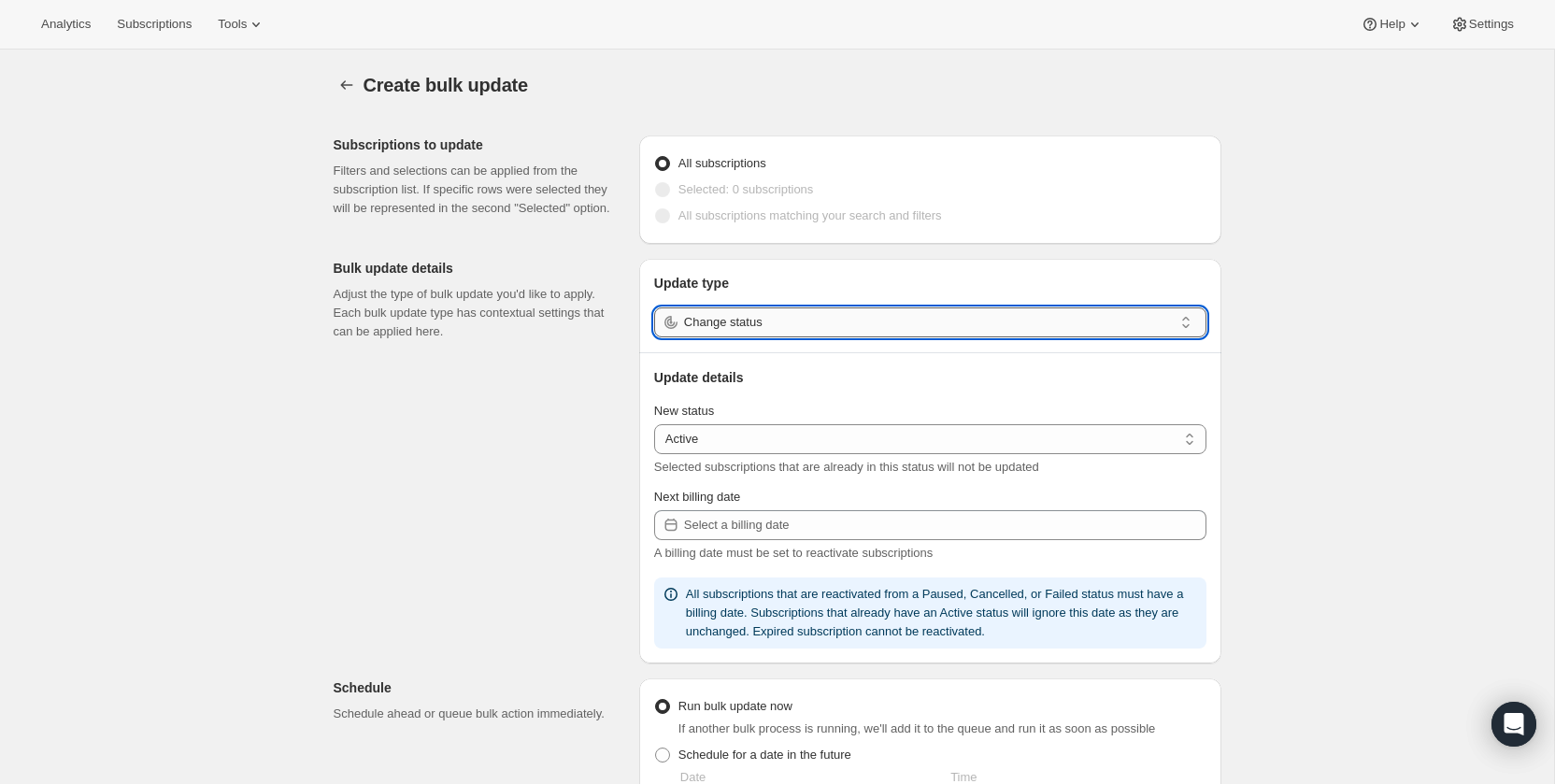
click at [745, 319] on input "Change status" at bounding box center [928, 323] width 489 height 30
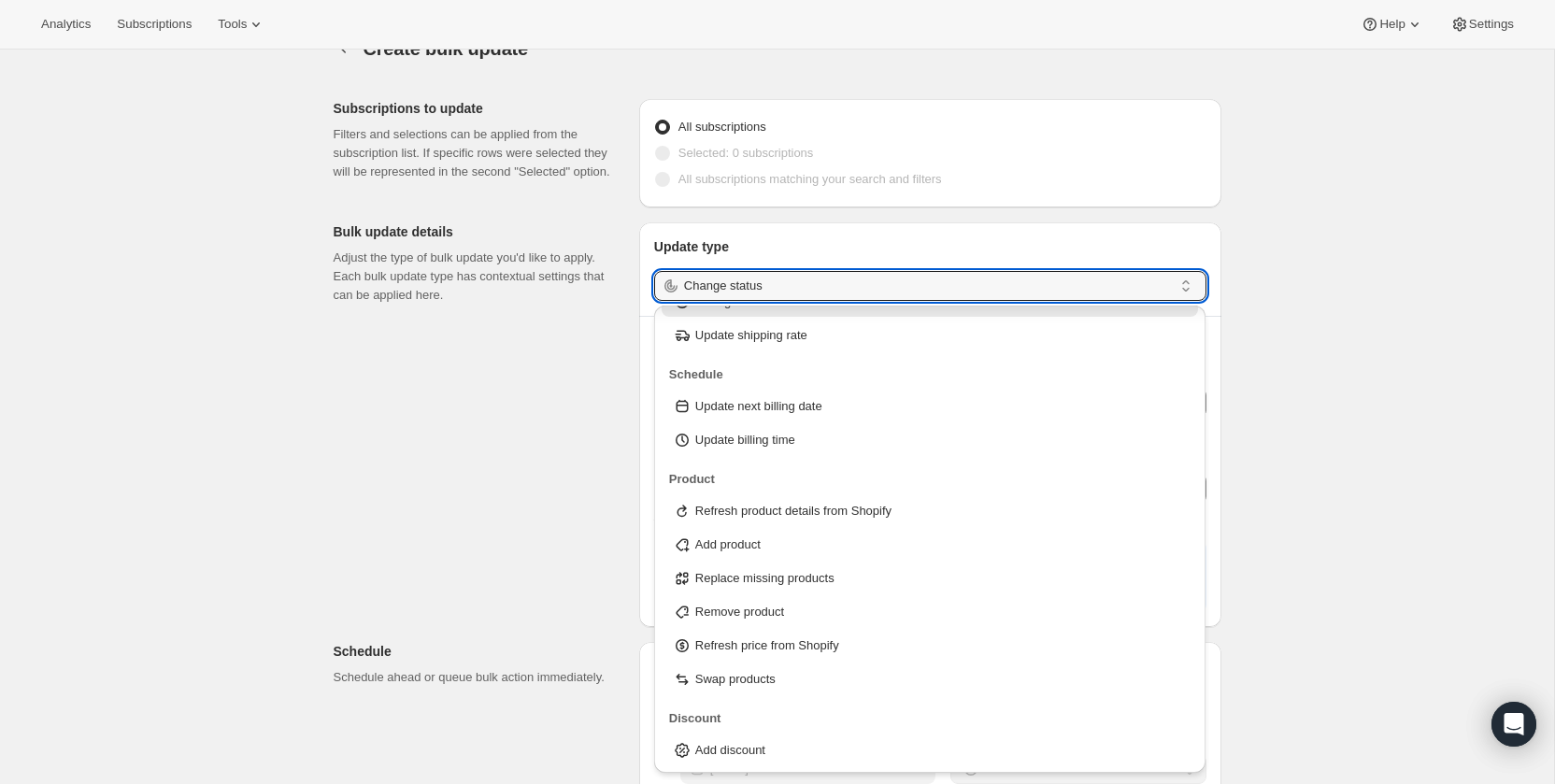
scroll to position [62, 0]
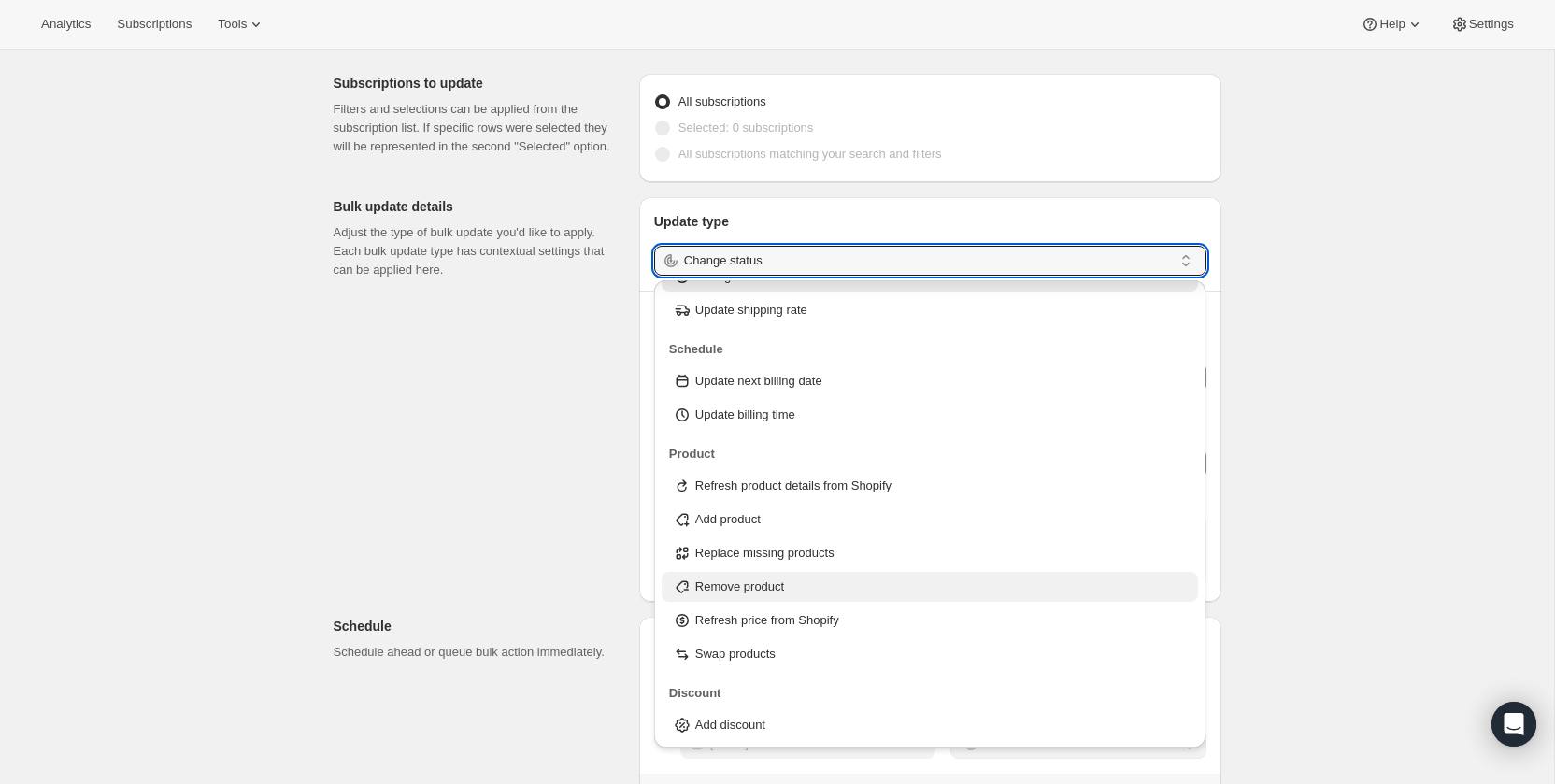
click at [880, 577] on div "Remove product" at bounding box center [930, 587] width 515 height 19
type input "Remove product"
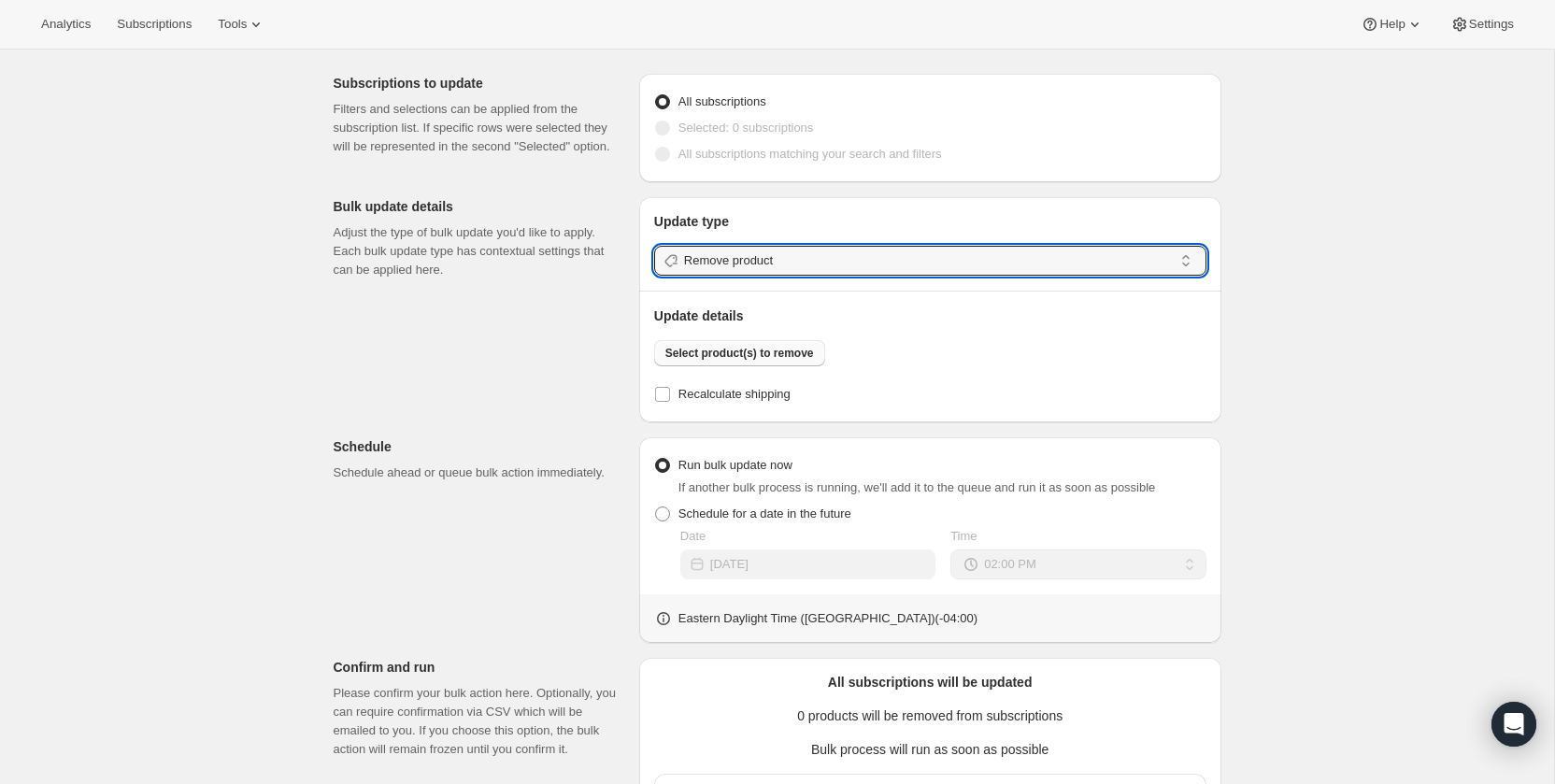
click at [755, 346] on span "Select product(s) to remove" at bounding box center [740, 353] width 149 height 15
